Goal: Check status: Check status

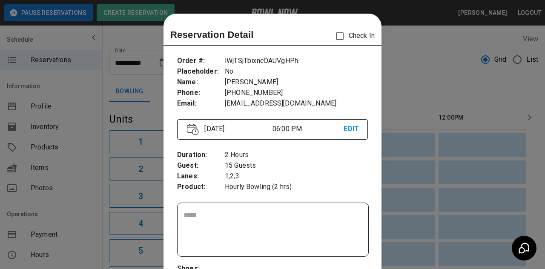
click at [458, 201] on div at bounding box center [272, 134] width 545 height 269
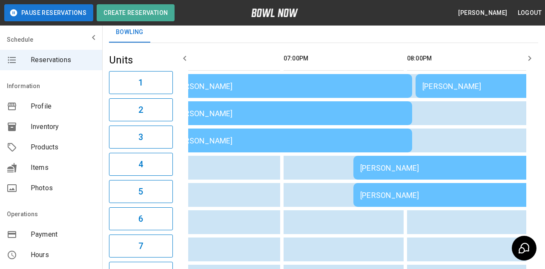
click at [415, 197] on div "[PERSON_NAME]" at bounding box center [476, 195] width 232 height 9
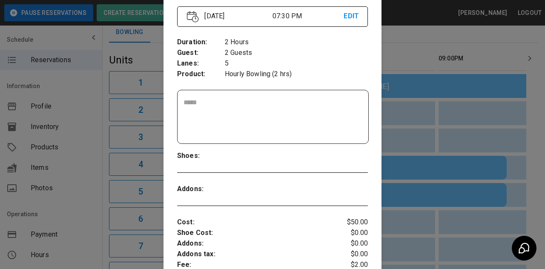
scroll to position [114, 0]
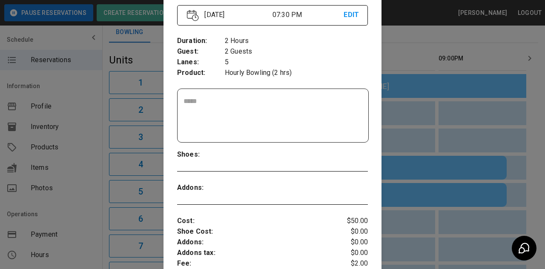
click at [410, 241] on div at bounding box center [272, 134] width 545 height 269
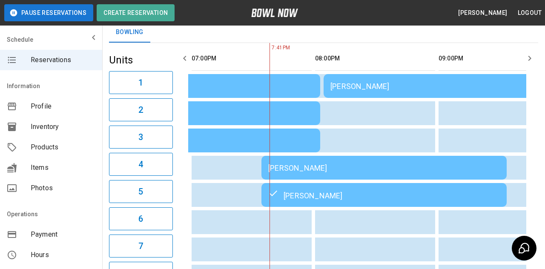
click at [438, 96] on td "[PERSON_NAME]" at bounding box center [446, 86] width 245 height 24
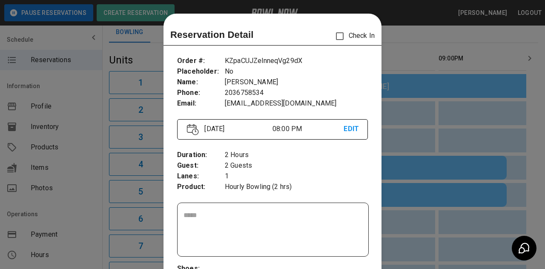
scroll to position [14, 0]
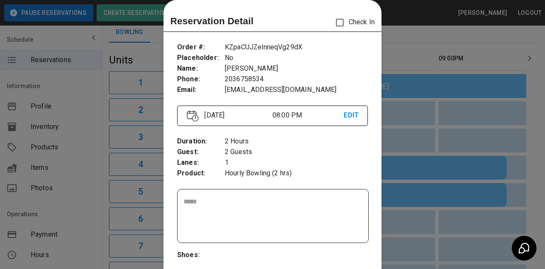
click at [87, 195] on div at bounding box center [272, 134] width 545 height 269
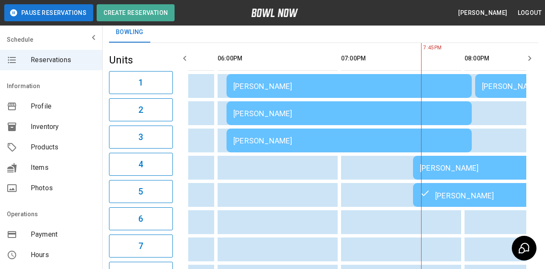
scroll to position [0, 960]
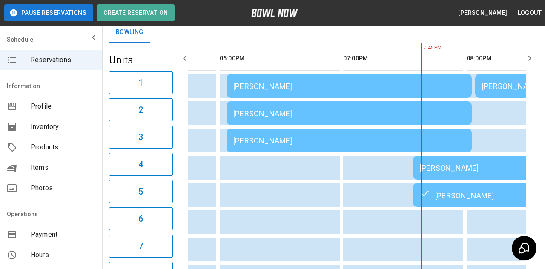
click at [367, 98] on td "[PERSON_NAME]" at bounding box center [349, 86] width 245 height 24
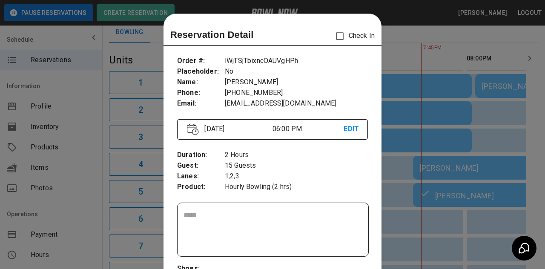
scroll to position [14, 0]
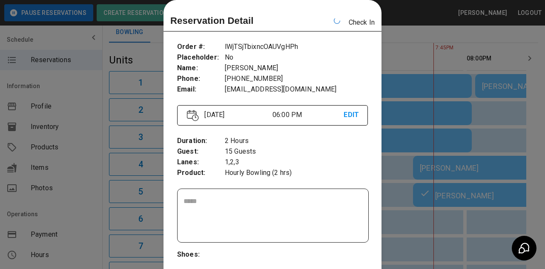
click at [475, 195] on div at bounding box center [272, 134] width 545 height 269
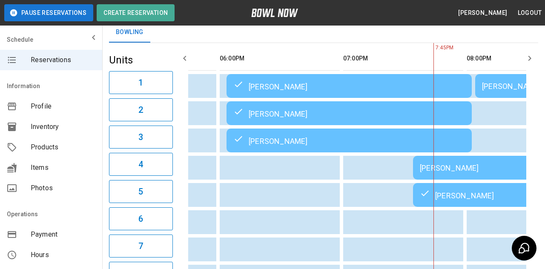
click at [478, 223] on td "sticky table" at bounding box center [489, 222] width 28 height 24
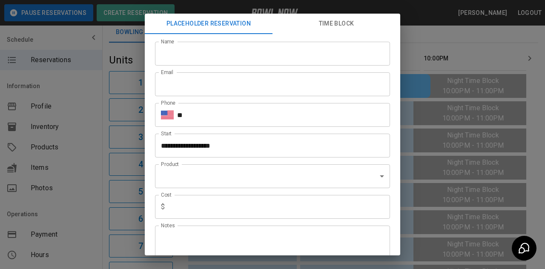
scroll to position [0, 1249]
click at [489, 67] on div "**********" at bounding box center [272, 134] width 545 height 269
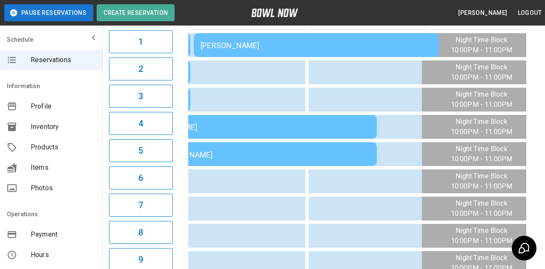
scroll to position [0, 1244]
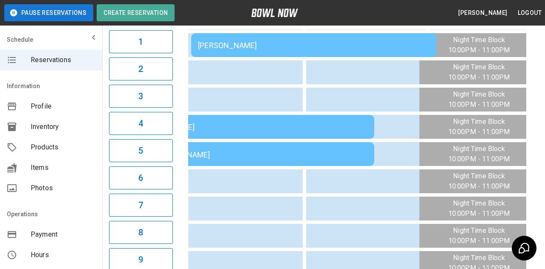
click at [307, 50] on td "[PERSON_NAME]" at bounding box center [313, 45] width 245 height 24
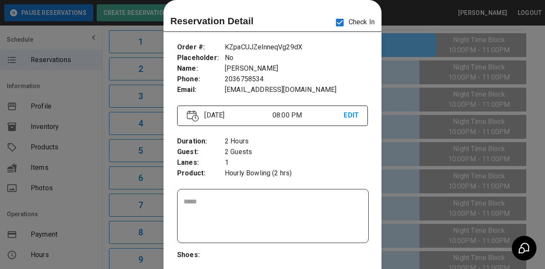
scroll to position [0, 1235]
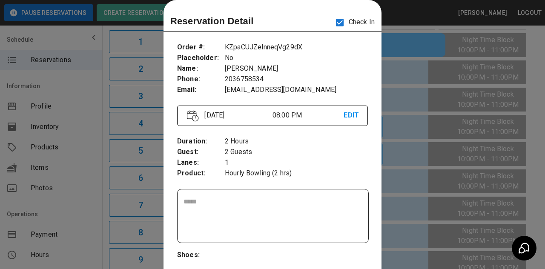
click at [444, 138] on div at bounding box center [272, 134] width 545 height 269
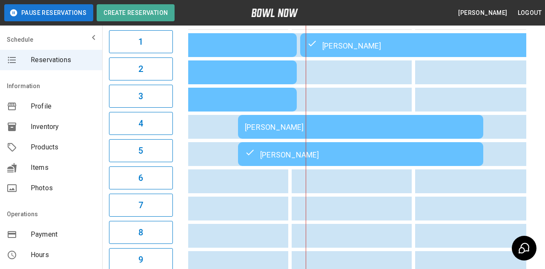
scroll to position [0, 1116]
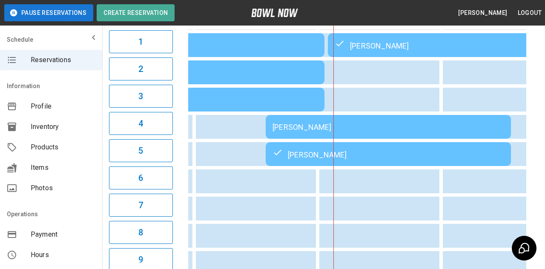
click at [401, 130] on div "[PERSON_NAME]" at bounding box center [389, 127] width 232 height 9
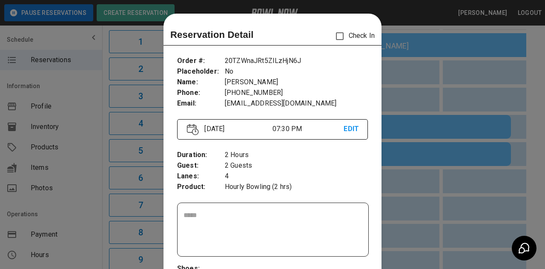
scroll to position [14, 0]
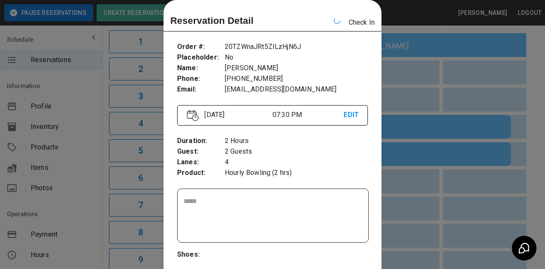
click at [435, 190] on div at bounding box center [272, 134] width 545 height 269
